Goal: Book appointment/travel/reservation

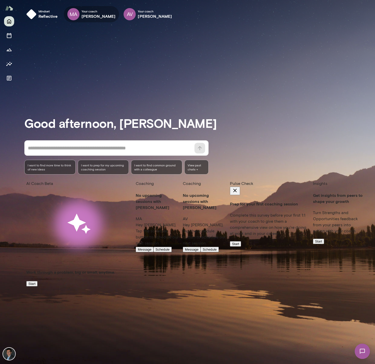
click at [77, 13] on div "MA" at bounding box center [73, 14] width 12 height 12
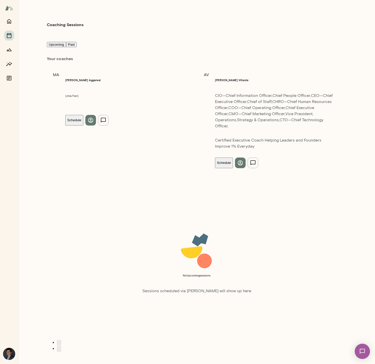
click at [84, 115] on button "Schedule" at bounding box center [74, 120] width 18 height 11
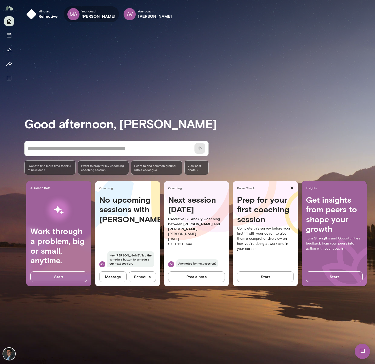
click at [94, 14] on h6 "[PERSON_NAME]" at bounding box center [99, 16] width 34 height 6
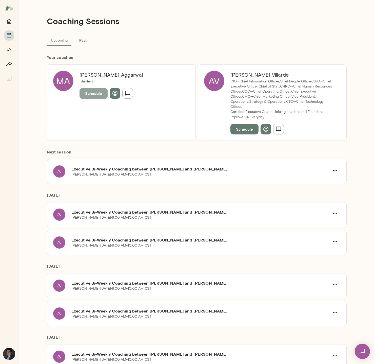
click at [85, 95] on button "Schedule" at bounding box center [94, 93] width 28 height 11
